Goal: Task Accomplishment & Management: Use online tool/utility

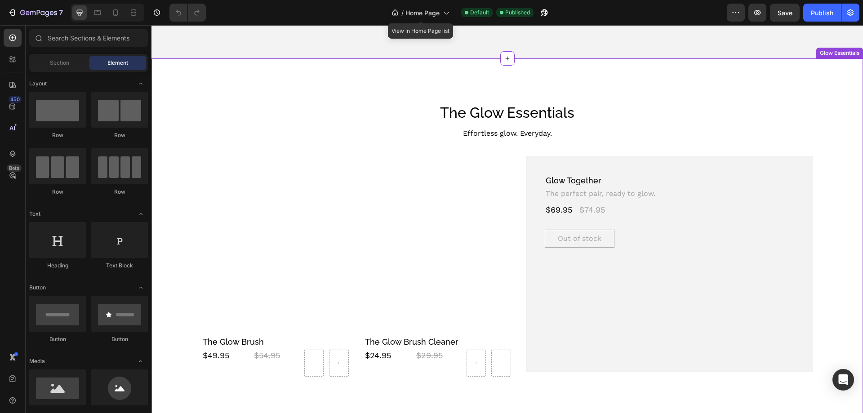
scroll to position [429, 0]
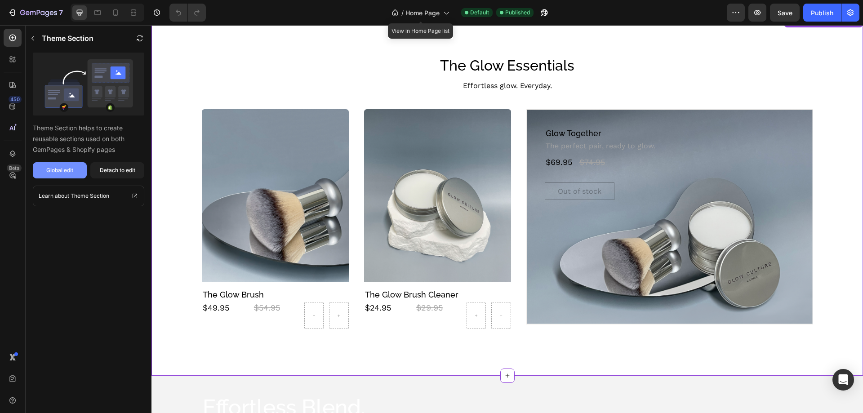
click at [63, 168] on div "Global edit" at bounding box center [59, 170] width 27 height 8
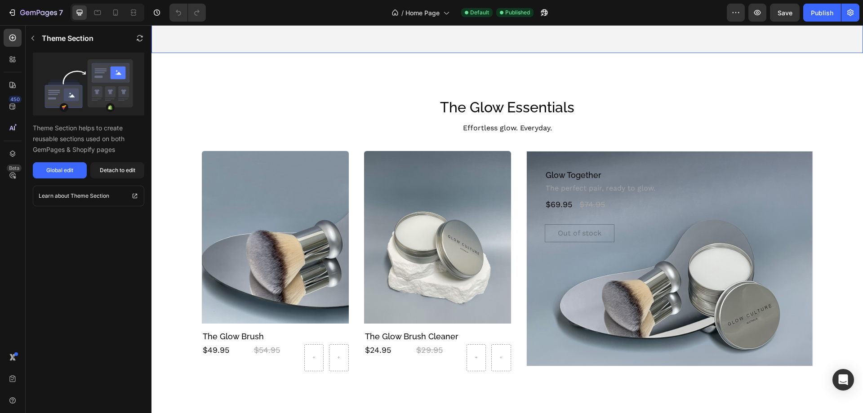
scroll to position [121, 0]
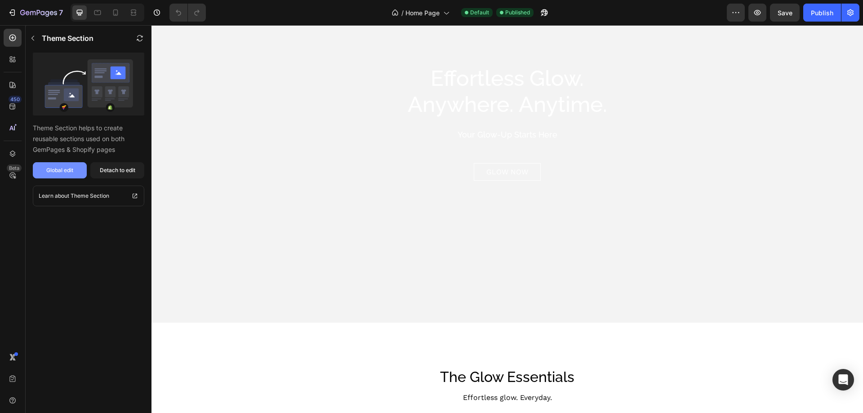
click at [61, 171] on div "Global edit" at bounding box center [59, 170] width 27 height 8
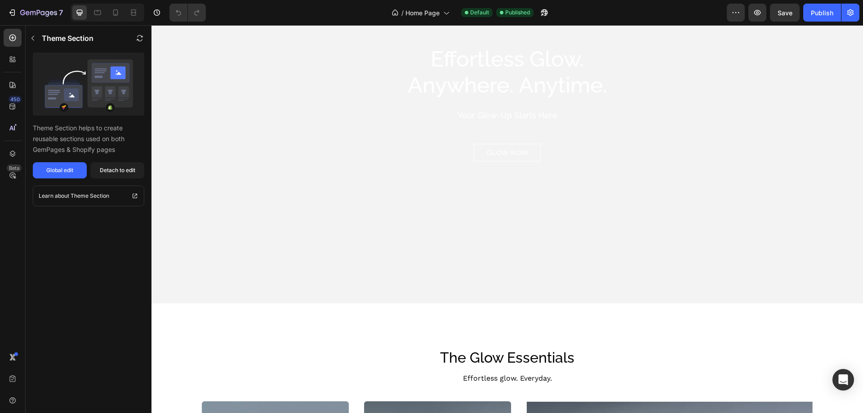
scroll to position [256, 0]
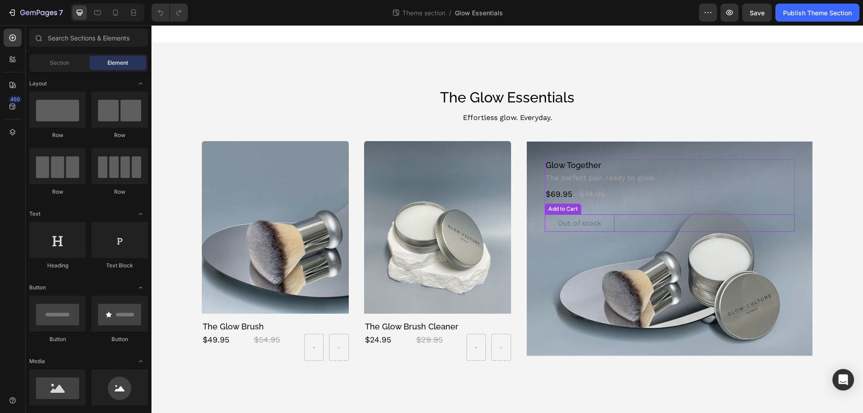
click at [605, 226] on button "Out of stock" at bounding box center [580, 223] width 70 height 18
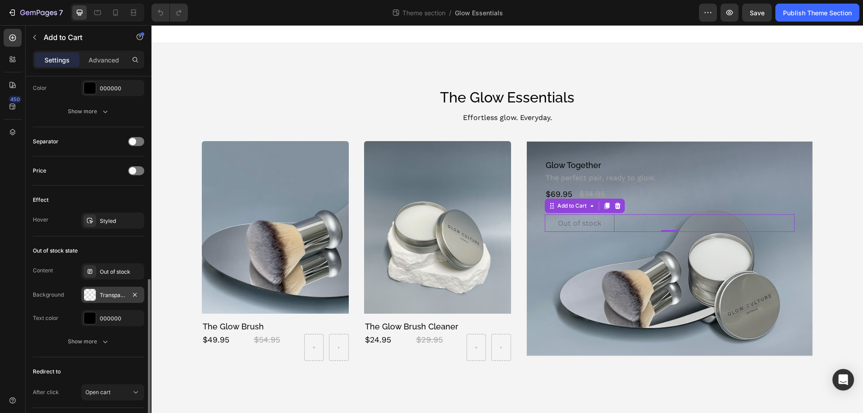
scroll to position [584, 0]
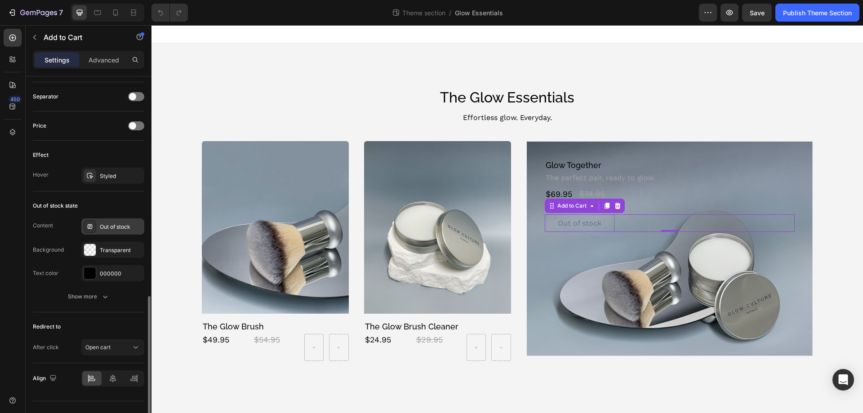
click at [110, 227] on div "Out of stock" at bounding box center [121, 227] width 42 height 8
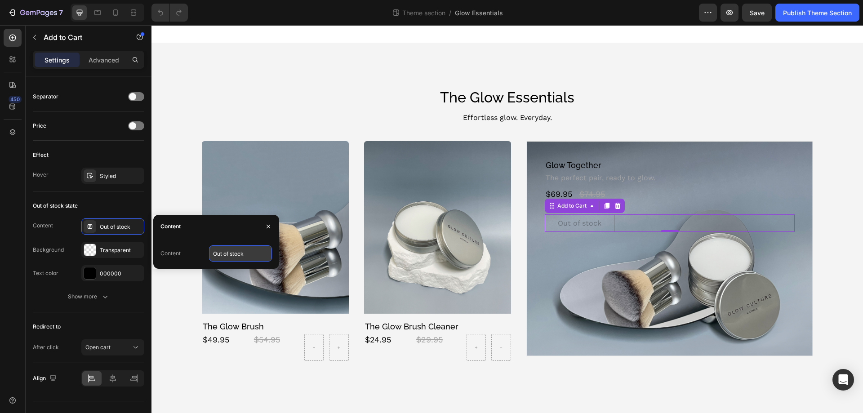
click at [252, 257] on input "Out of stock" at bounding box center [240, 253] width 63 height 16
type input "Coming Soon"
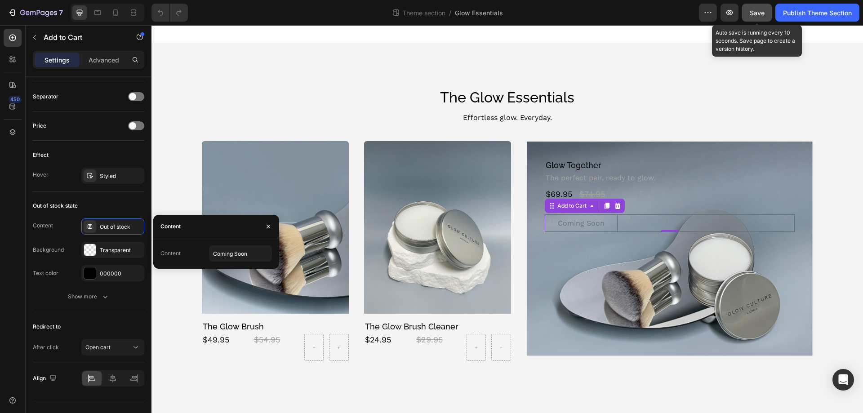
click at [752, 10] on span "Save" at bounding box center [756, 13] width 15 height 8
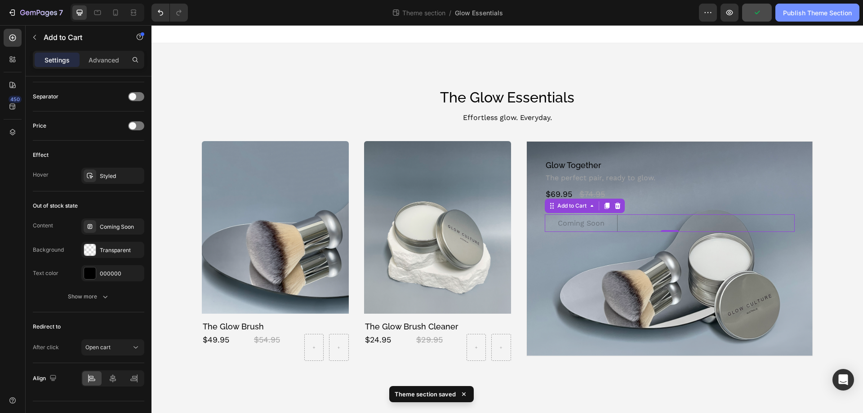
click at [819, 13] on div "Publish Theme Section" at bounding box center [817, 12] width 69 height 9
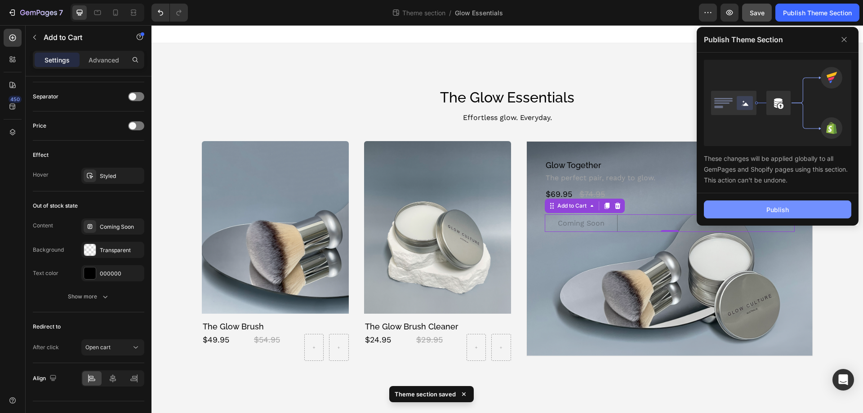
click at [745, 213] on button "Publish" at bounding box center [777, 209] width 147 height 18
